Goal: Information Seeking & Learning: Find specific fact

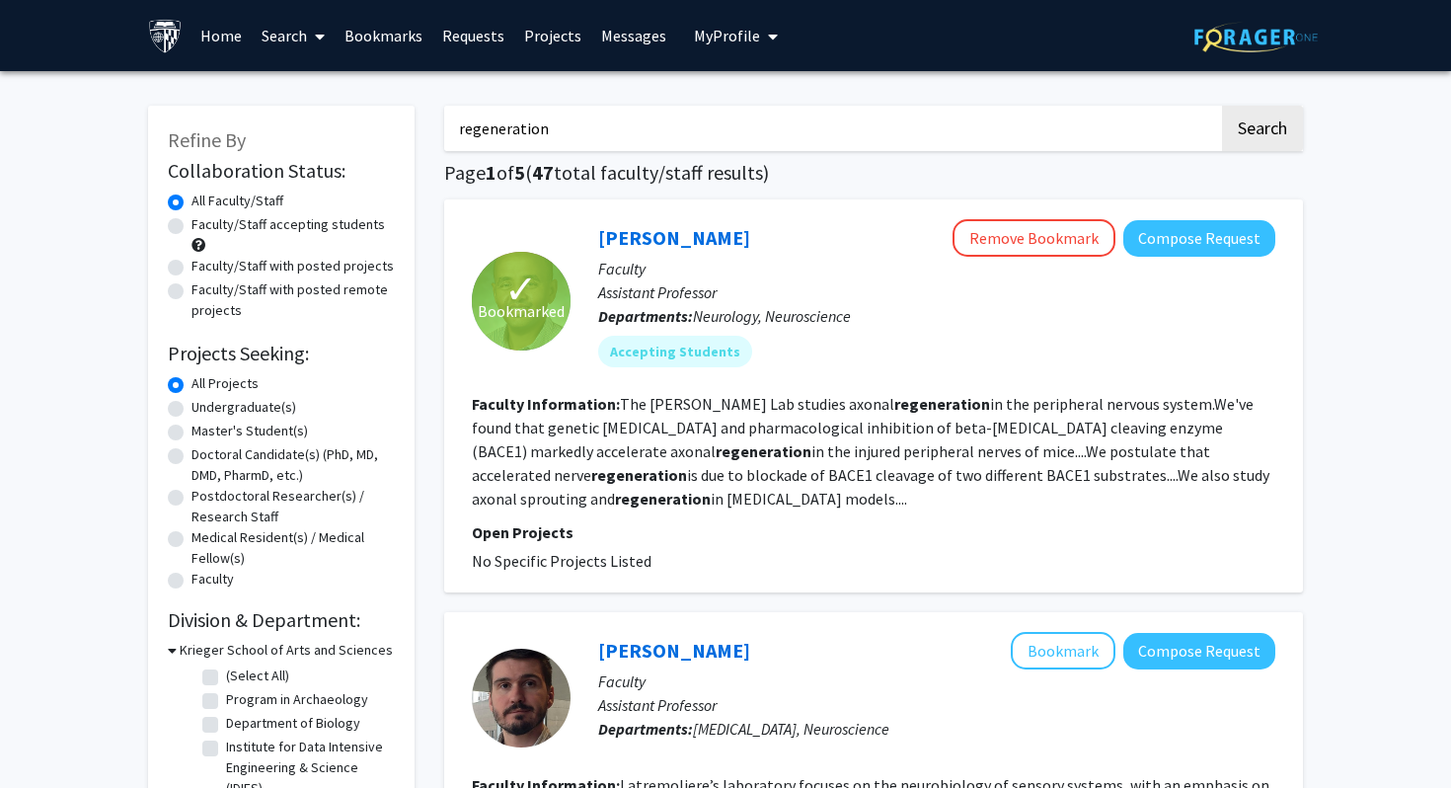
click at [361, 27] on link "Bookmarks" at bounding box center [384, 35] width 98 height 69
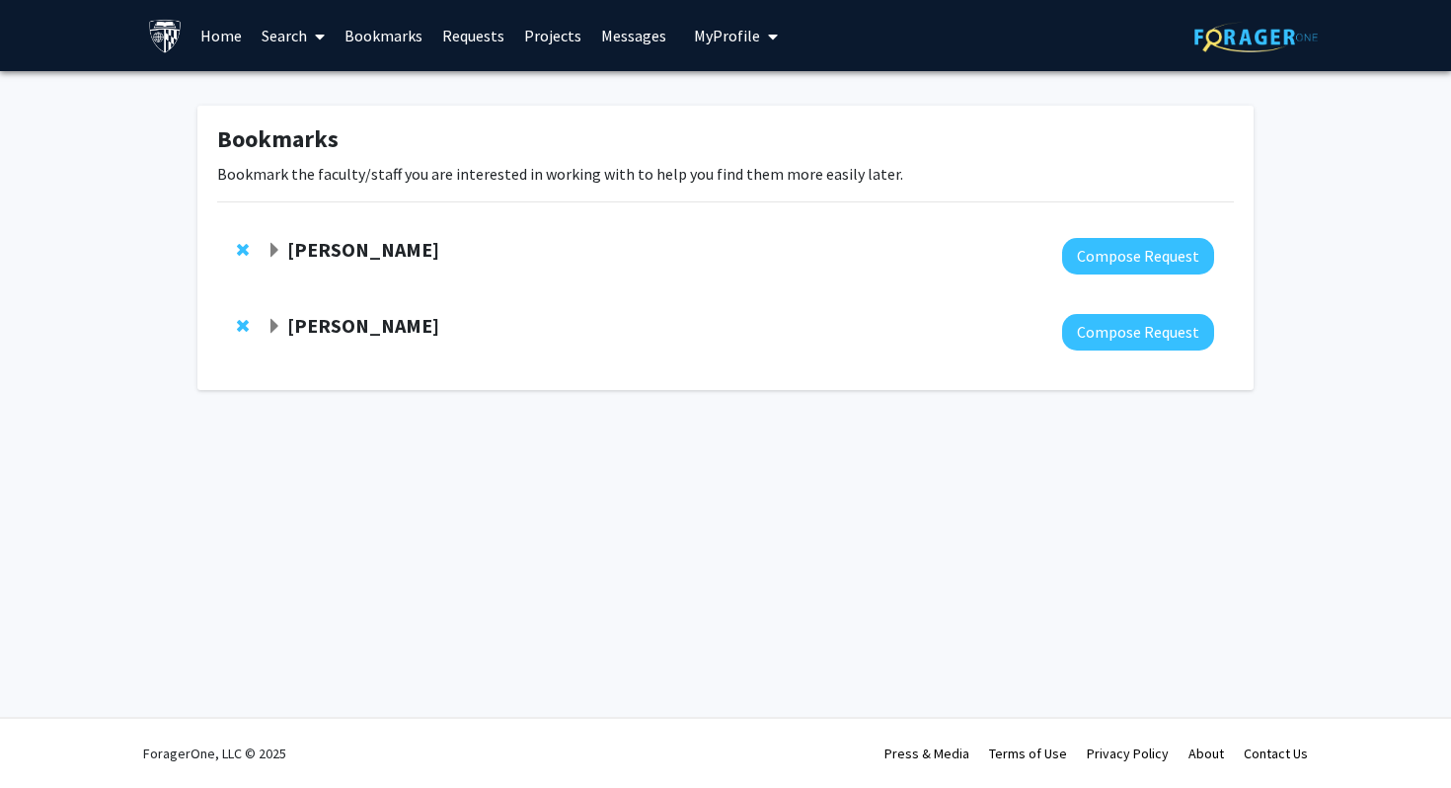
click at [411, 317] on div "[PERSON_NAME]" at bounding box center [480, 326] width 427 height 25
click at [391, 273] on div at bounding box center [741, 256] width 948 height 37
click at [294, 31] on link "Search" at bounding box center [293, 35] width 83 height 69
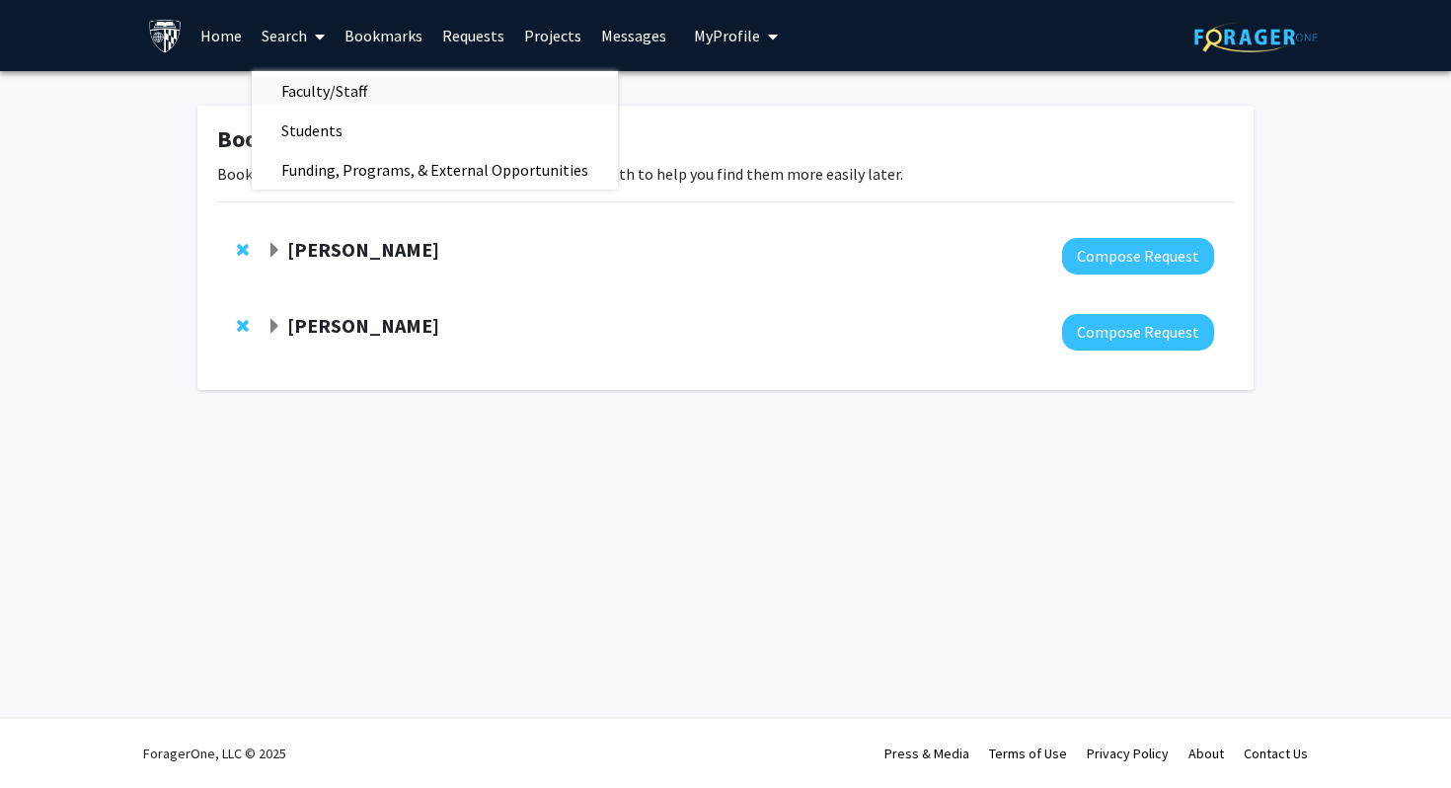
click at [319, 94] on span "Faculty/Staff" at bounding box center [324, 90] width 145 height 39
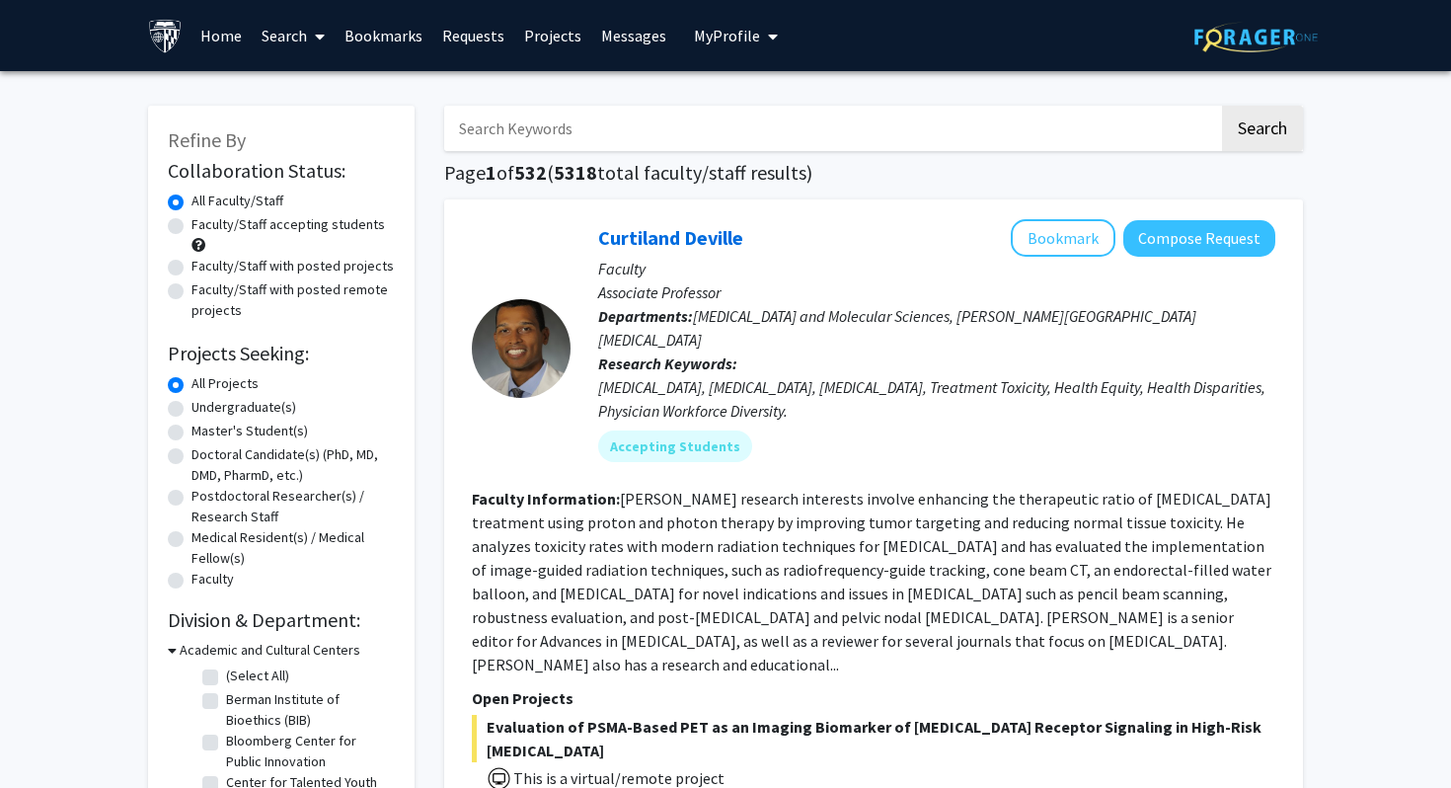
click at [535, 144] on input "Search Keywords" at bounding box center [831, 128] width 775 height 45
paste input "Kunisaki"
type input "Kunisaki"
click at [1222, 106] on button "Search" at bounding box center [1262, 128] width 81 height 45
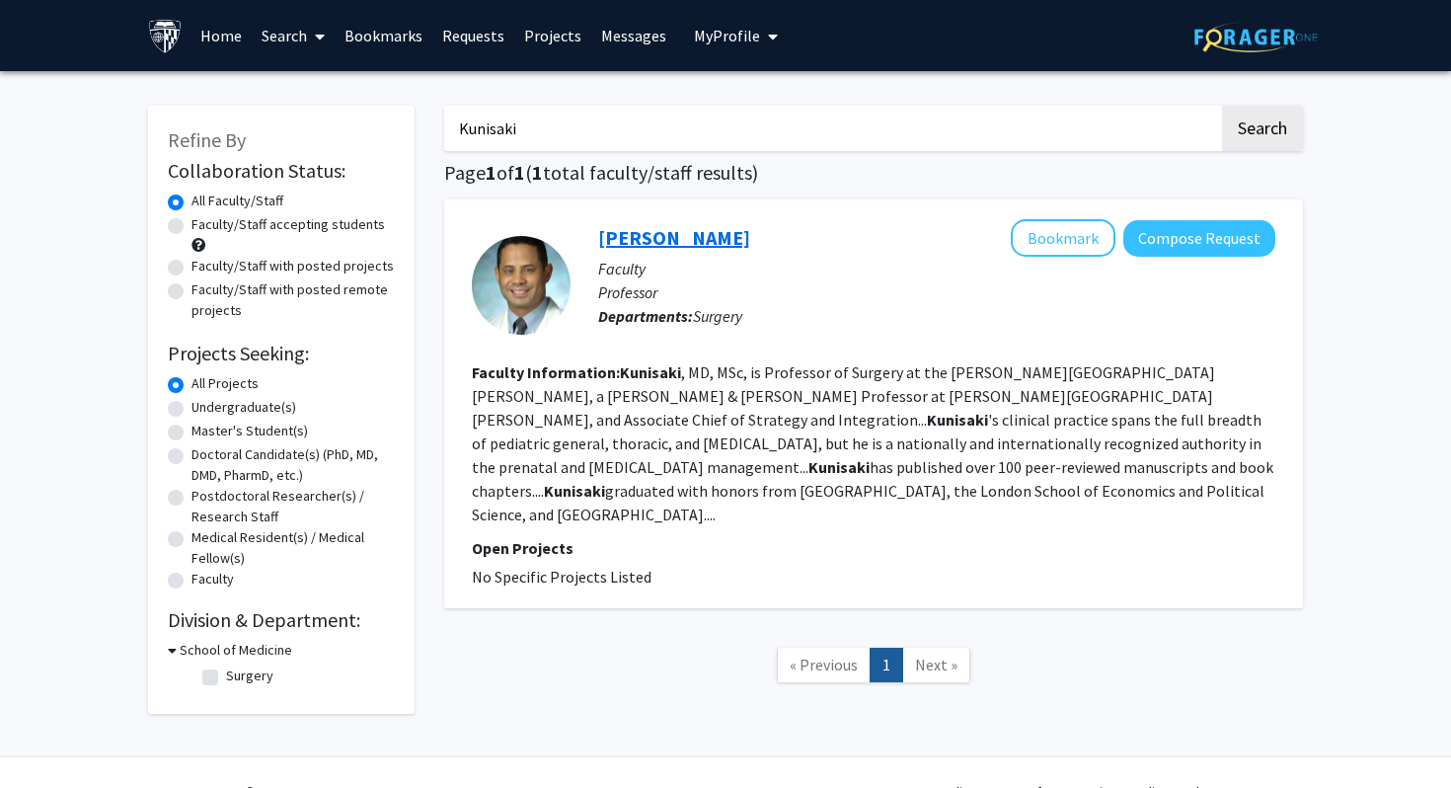
click at [668, 239] on link "[PERSON_NAME]" at bounding box center [674, 237] width 152 height 25
click at [1234, 246] on button "Compose Request" at bounding box center [1200, 238] width 152 height 37
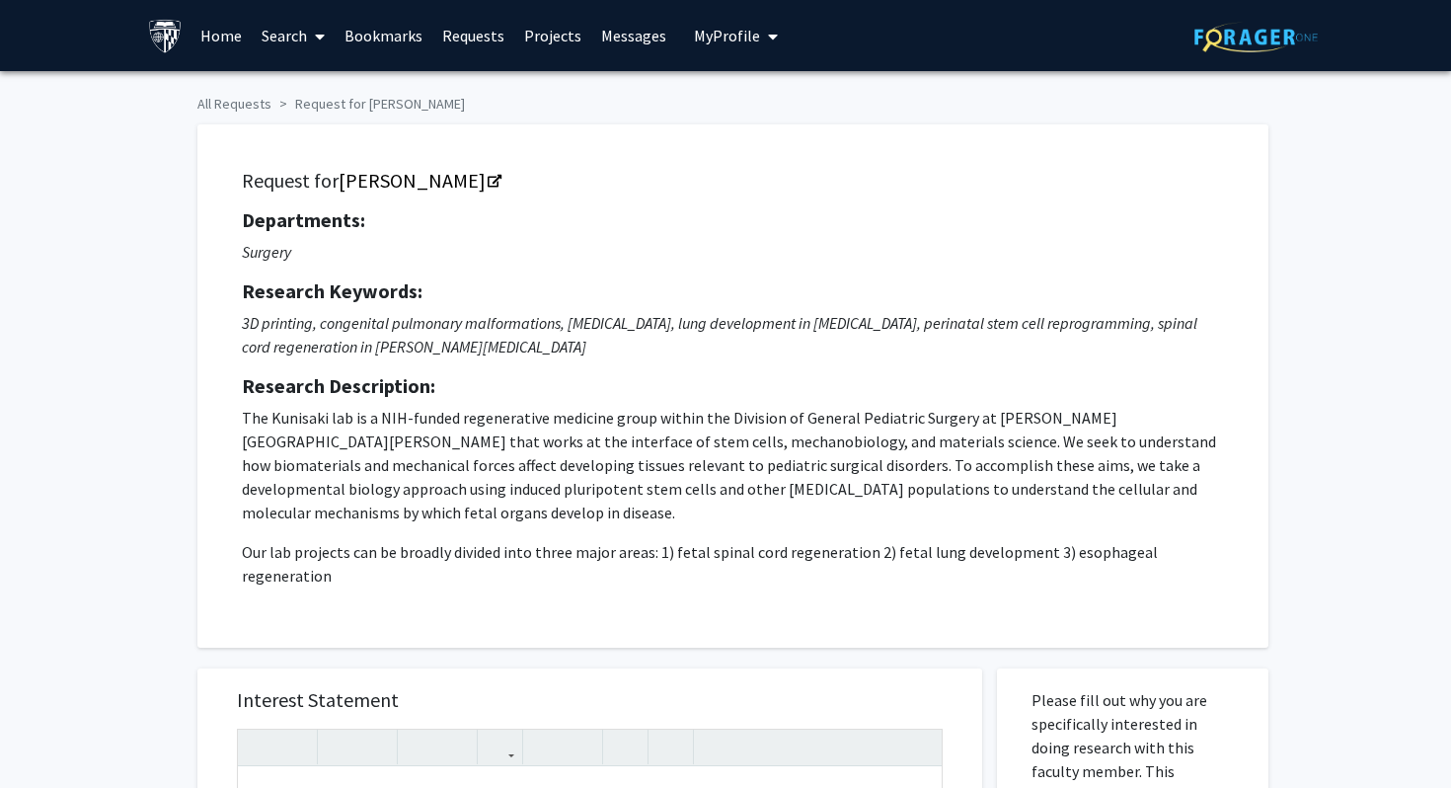
click at [738, 351] on p "3D printing, congenital pulmonary malformations, [MEDICAL_DATA], lung developme…" at bounding box center [733, 334] width 982 height 47
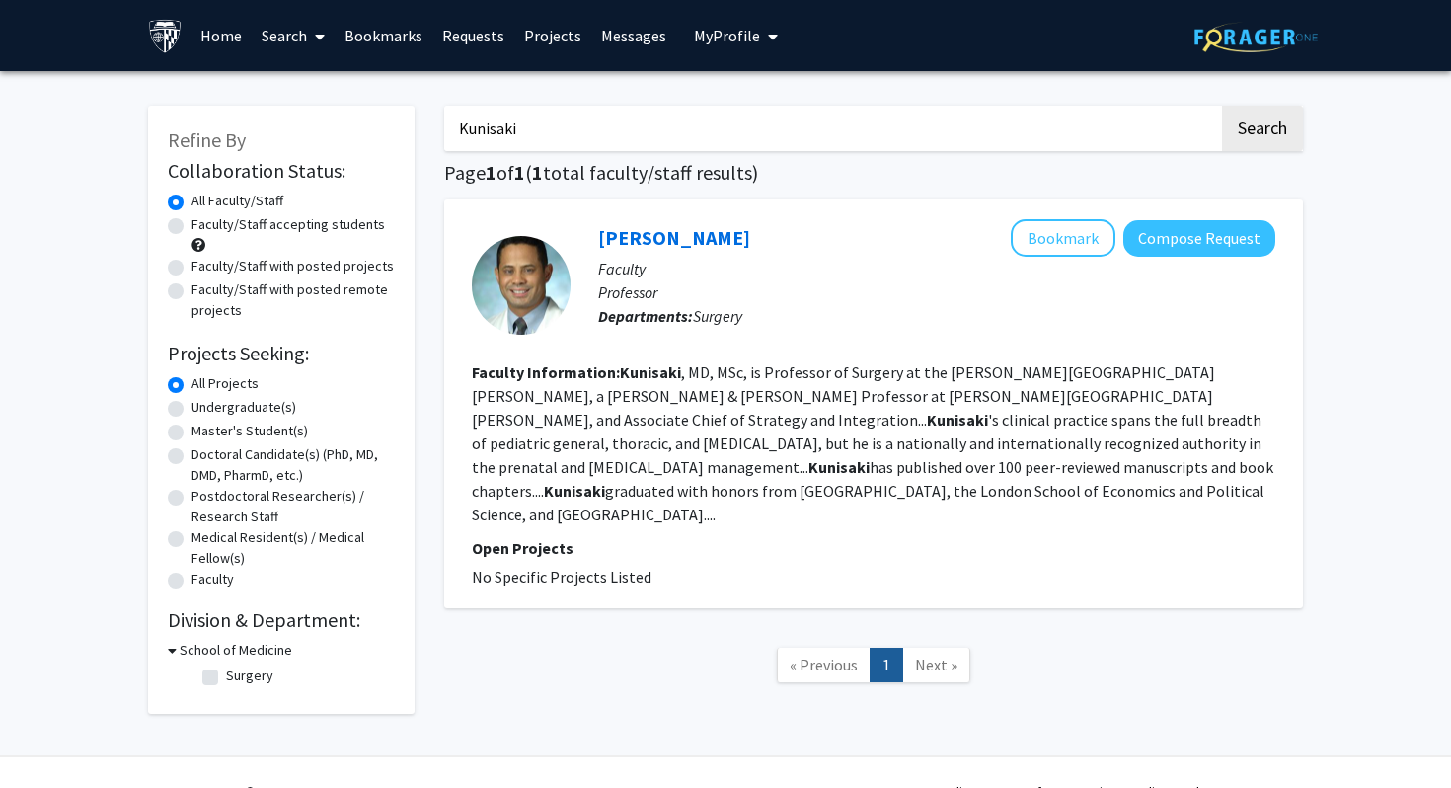
click at [676, 583] on div "[PERSON_NAME] Bookmark Compose Request Faculty Professor Departments: Surgery F…" at bounding box center [873, 403] width 859 height 409
click at [653, 229] on link "[PERSON_NAME]" at bounding box center [674, 237] width 152 height 25
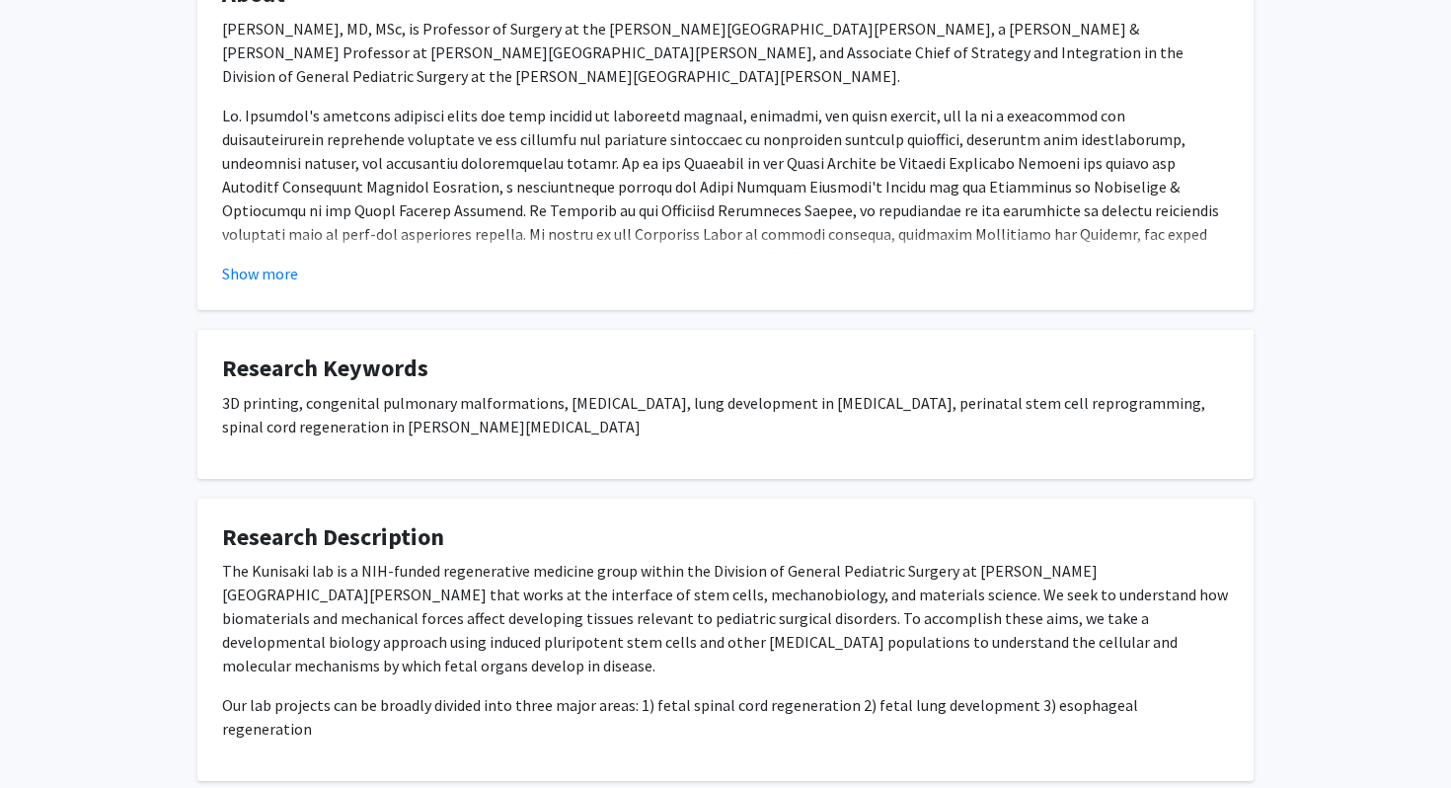
scroll to position [440, 0]
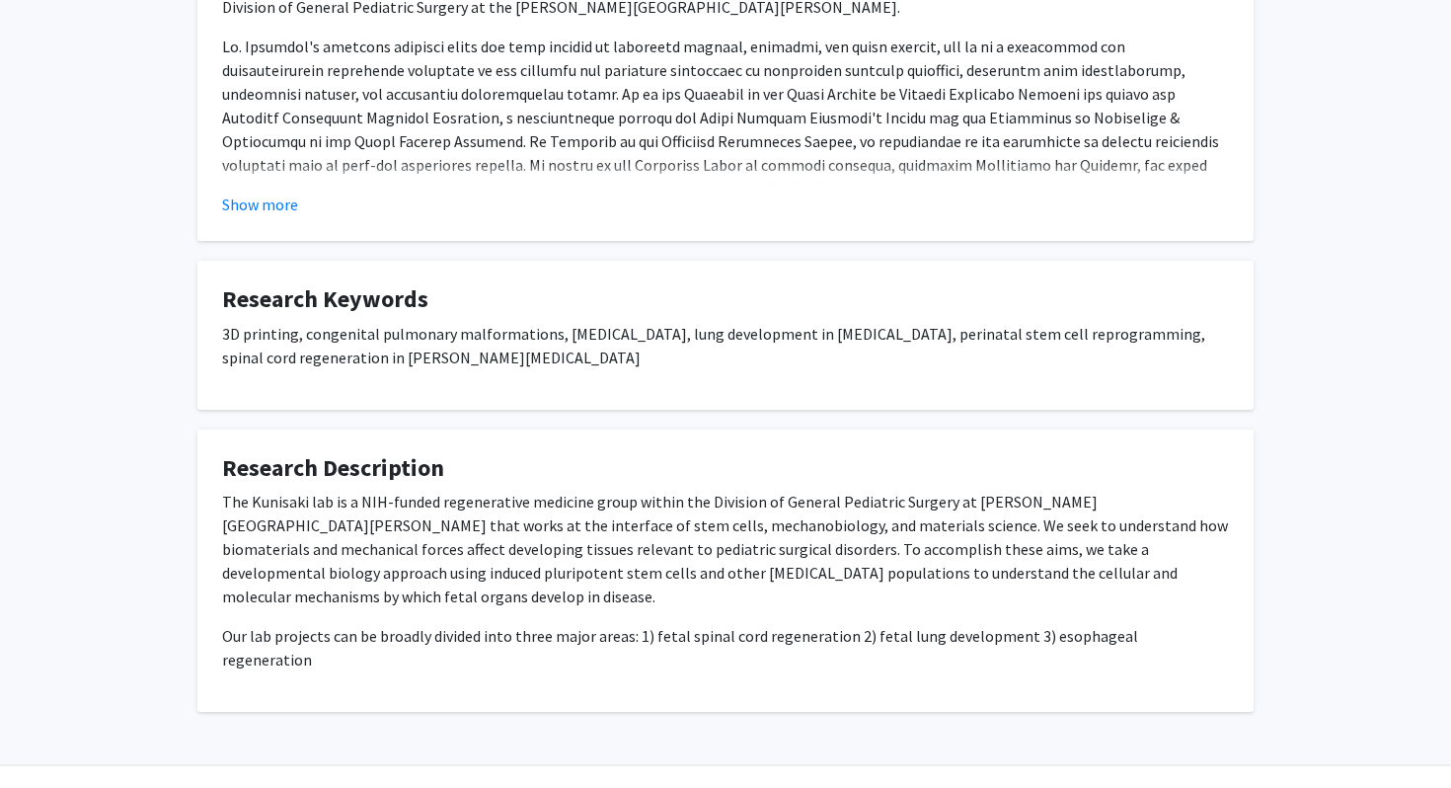
click at [641, 560] on p "The Kunisaki lab is a NIH-funded regenerative medicine group within the Divisio…" at bounding box center [725, 549] width 1007 height 118
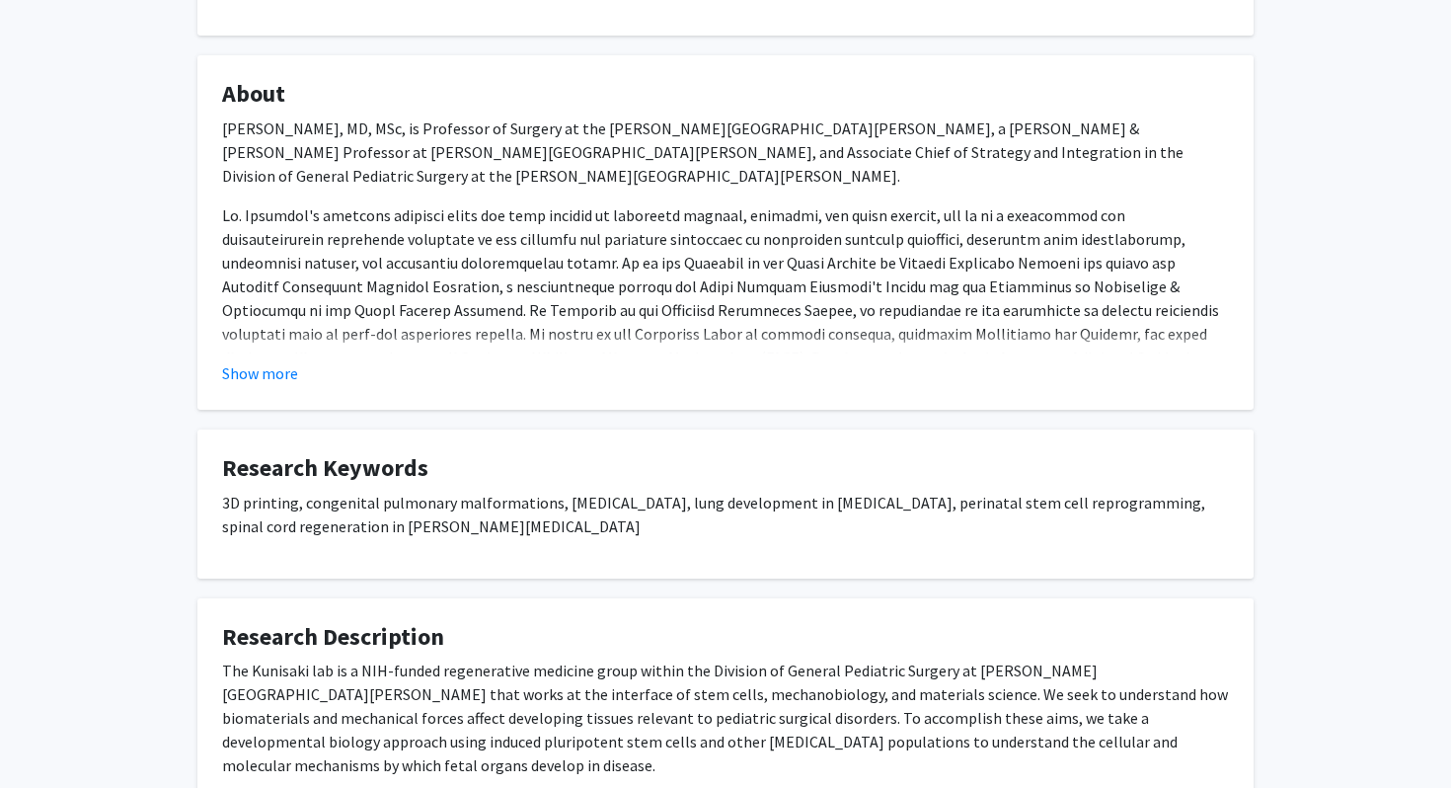
scroll to position [227, 0]
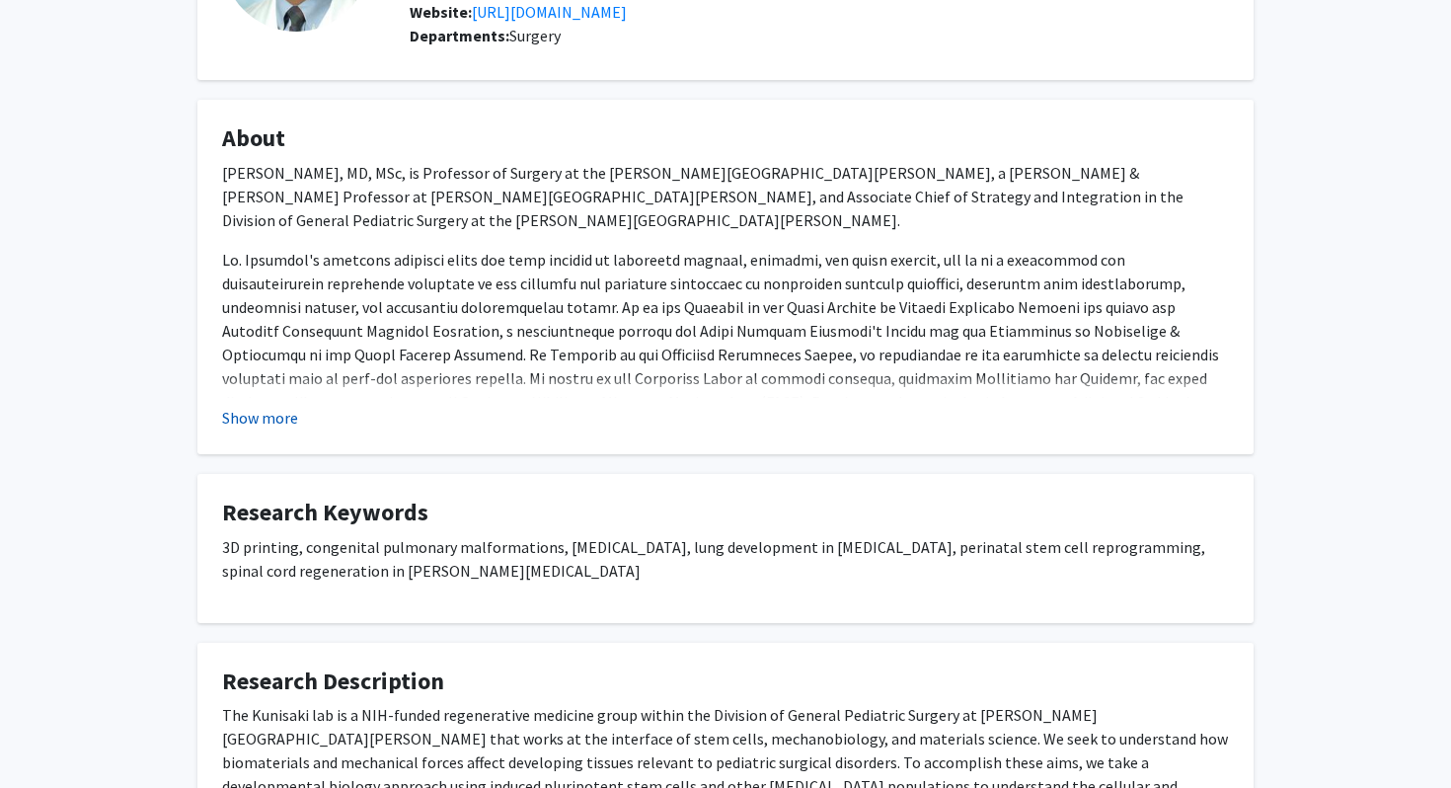
click at [275, 415] on button "Show more" at bounding box center [260, 418] width 76 height 24
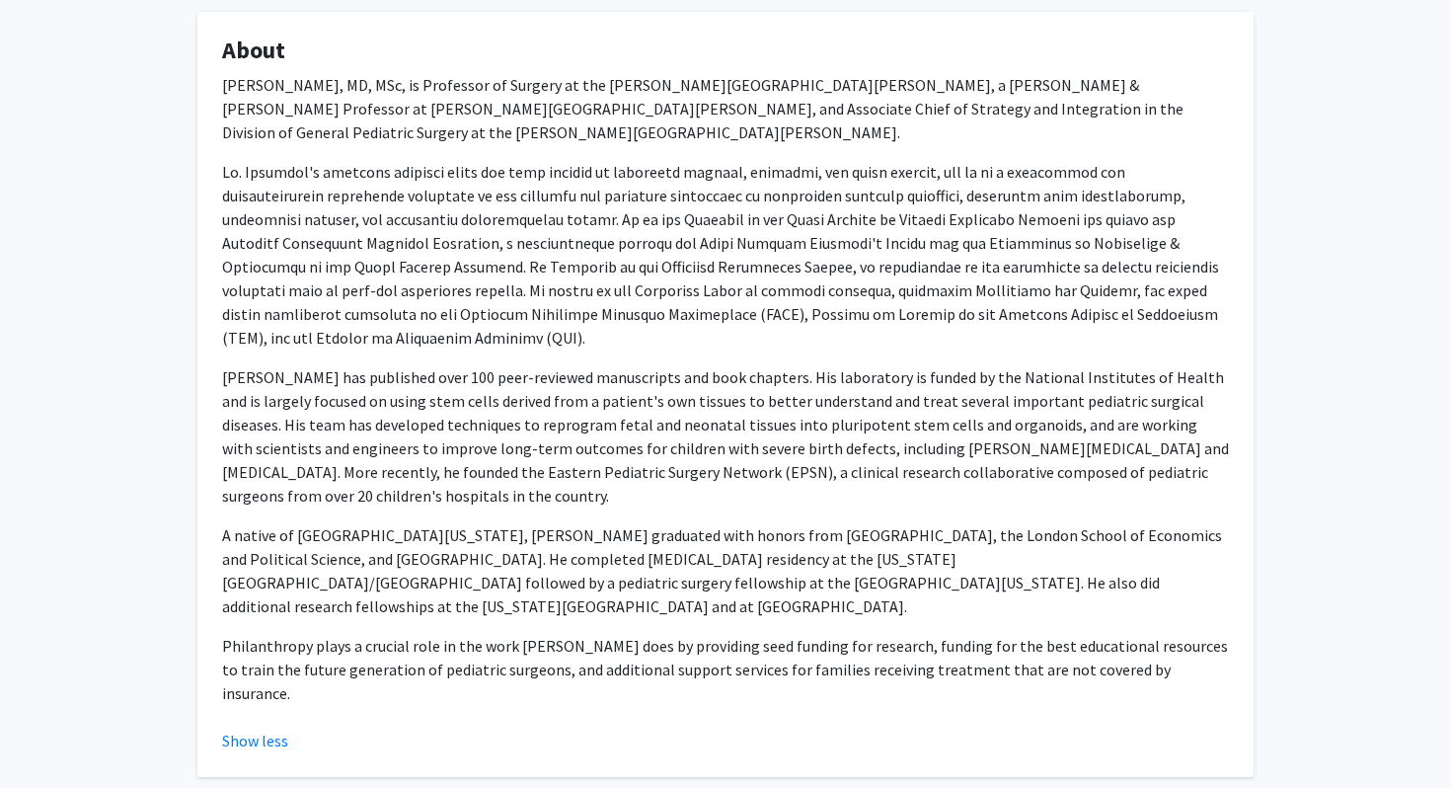
scroll to position [0, 0]
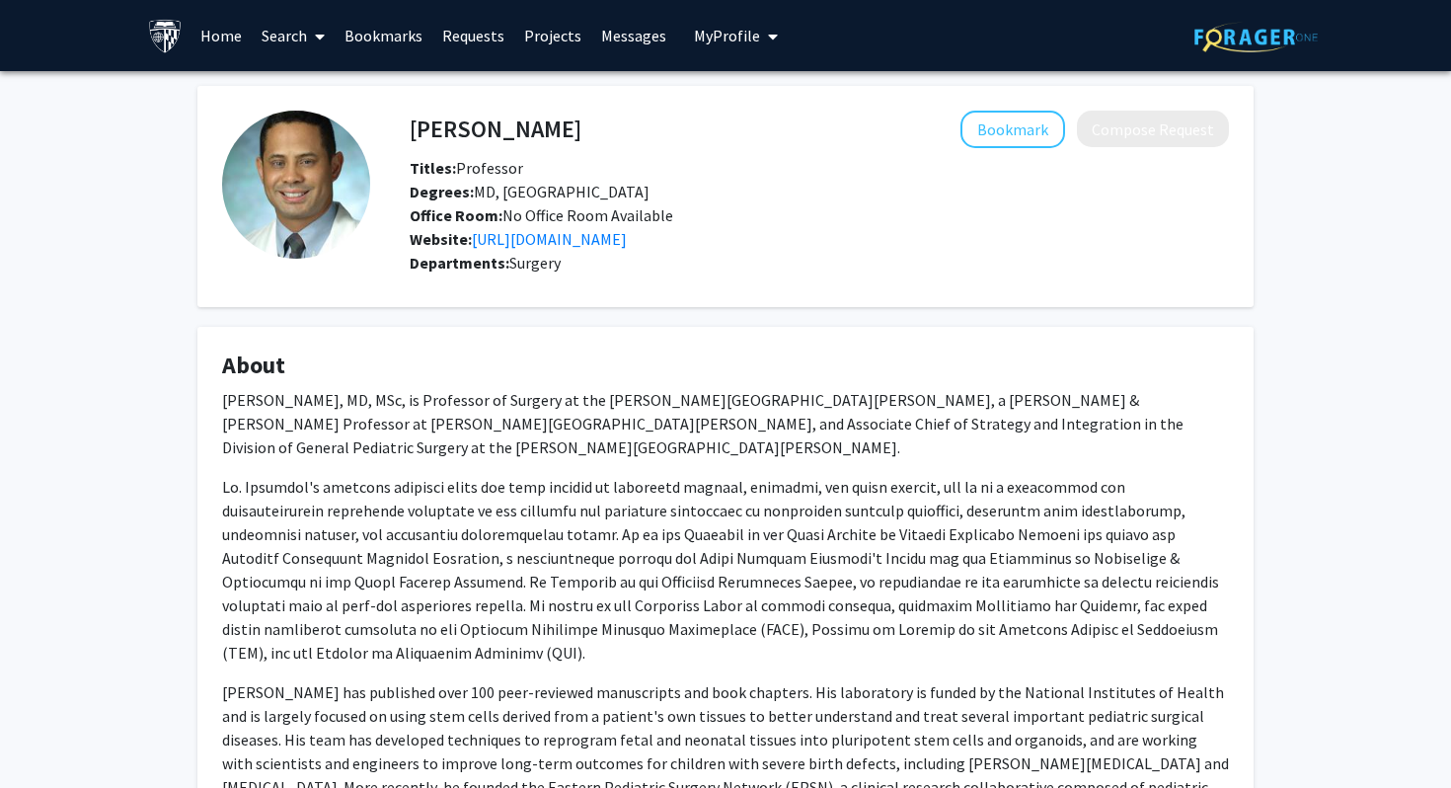
click at [539, 174] on div "Titles: Professor" at bounding box center [819, 168] width 849 height 24
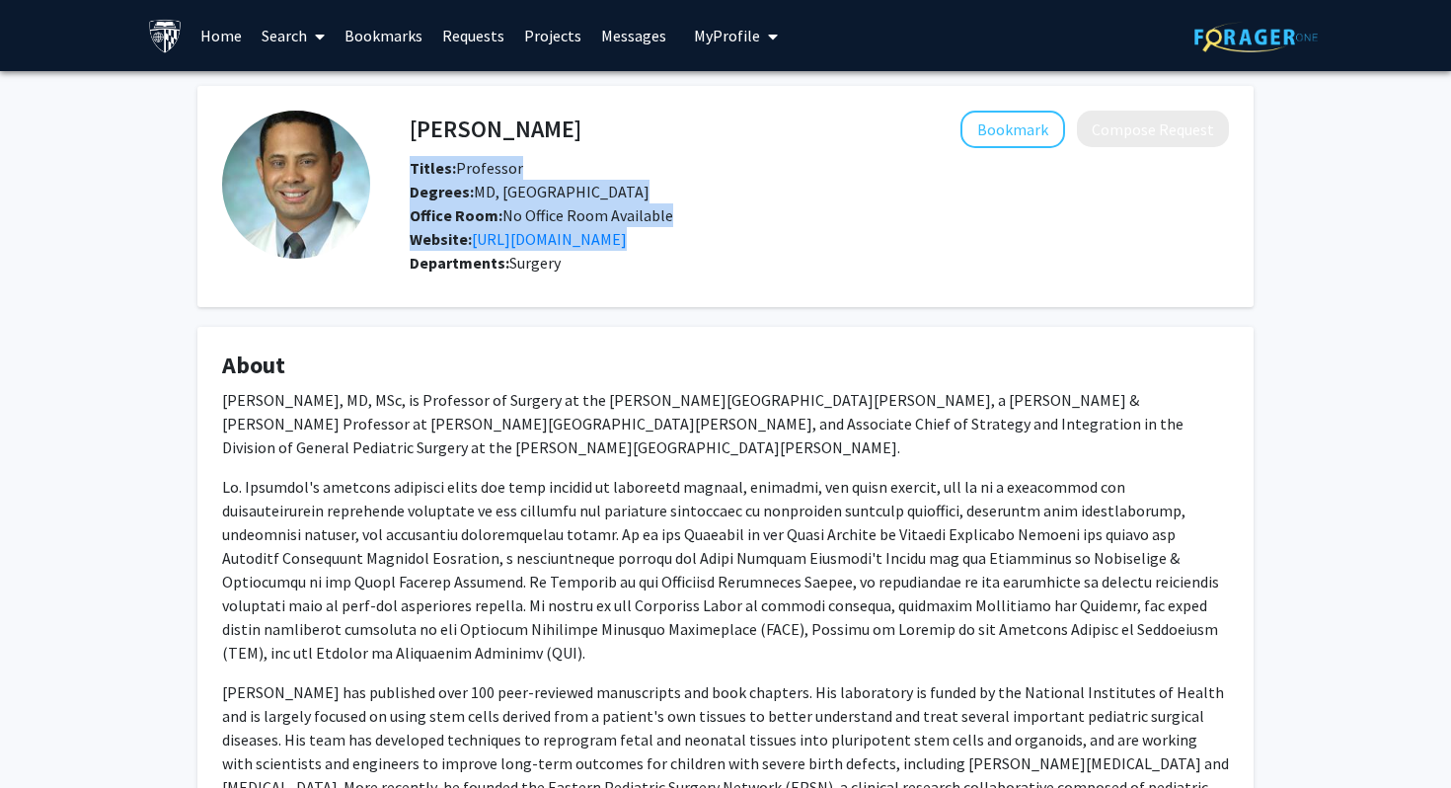
click at [549, 199] on span "Degrees: MD, [GEOGRAPHIC_DATA]" at bounding box center [530, 192] width 240 height 20
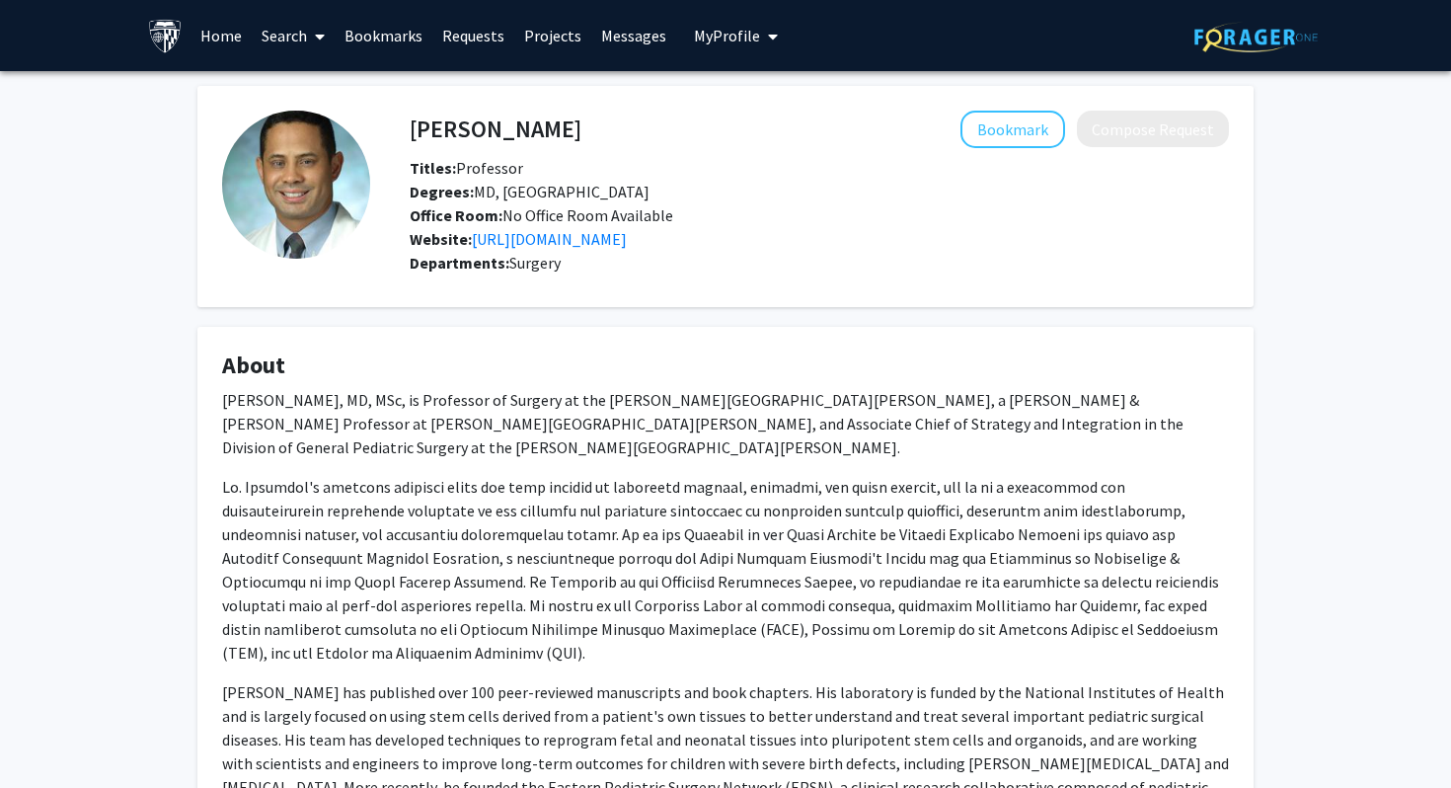
click at [468, 120] on h4 "[PERSON_NAME]" at bounding box center [496, 129] width 172 height 37
copy h4 "[PERSON_NAME]"
